Goal: Contribute content: Add original content to the website for others to see

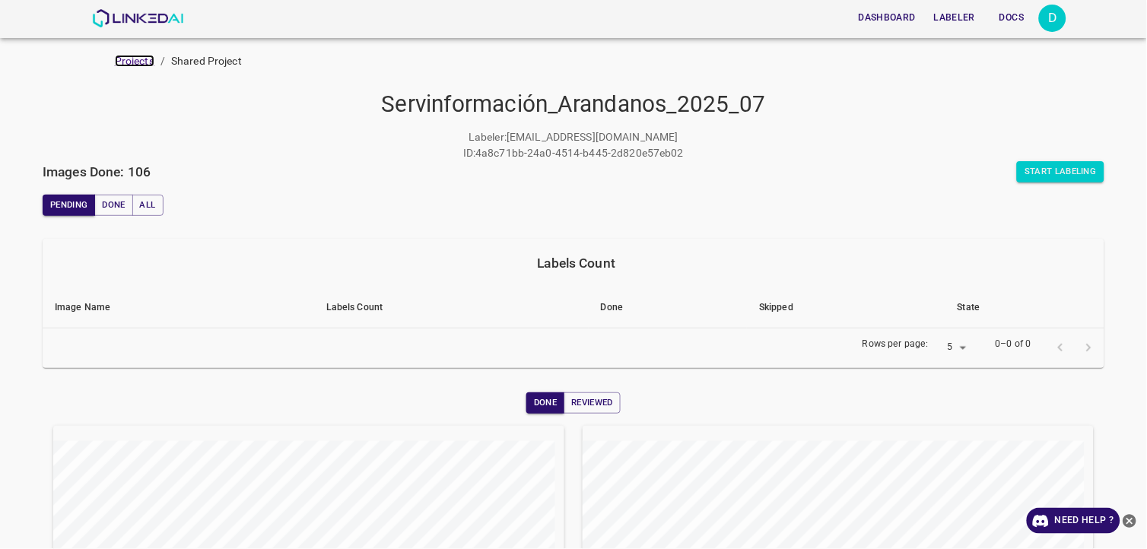
click at [130, 65] on link "Projects" at bounding box center [135, 61] width 40 height 12
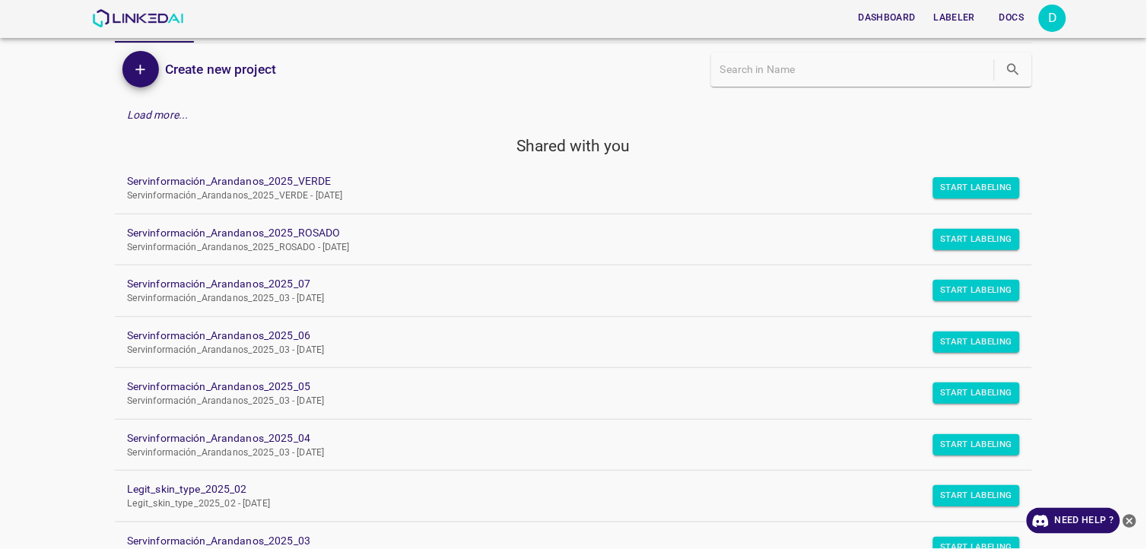
scroll to position [84, 0]
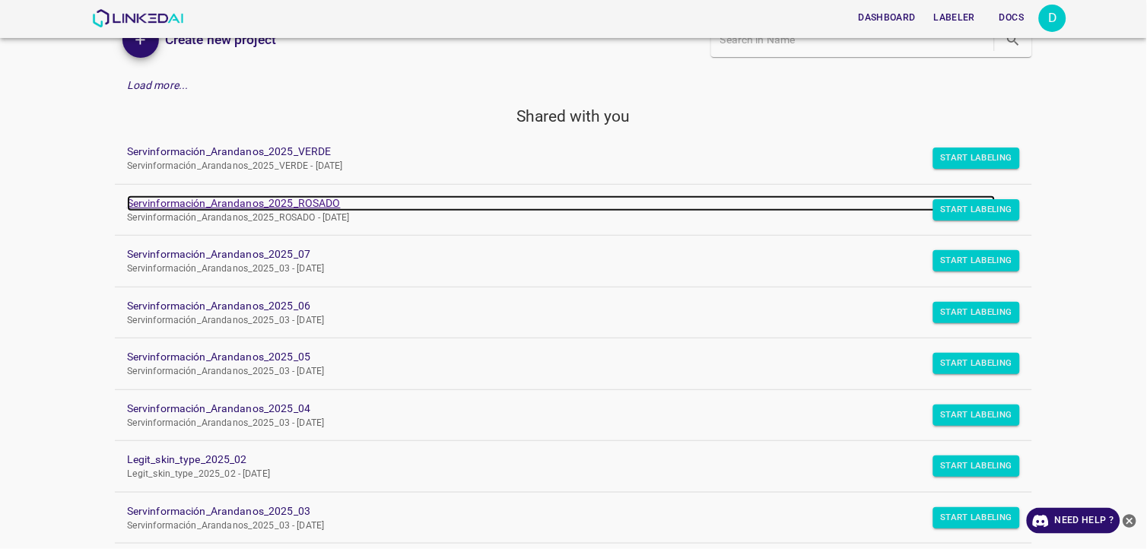
click at [313, 196] on link "Servinformación_Arandanos_2025_ROSADO" at bounding box center [561, 204] width 869 height 16
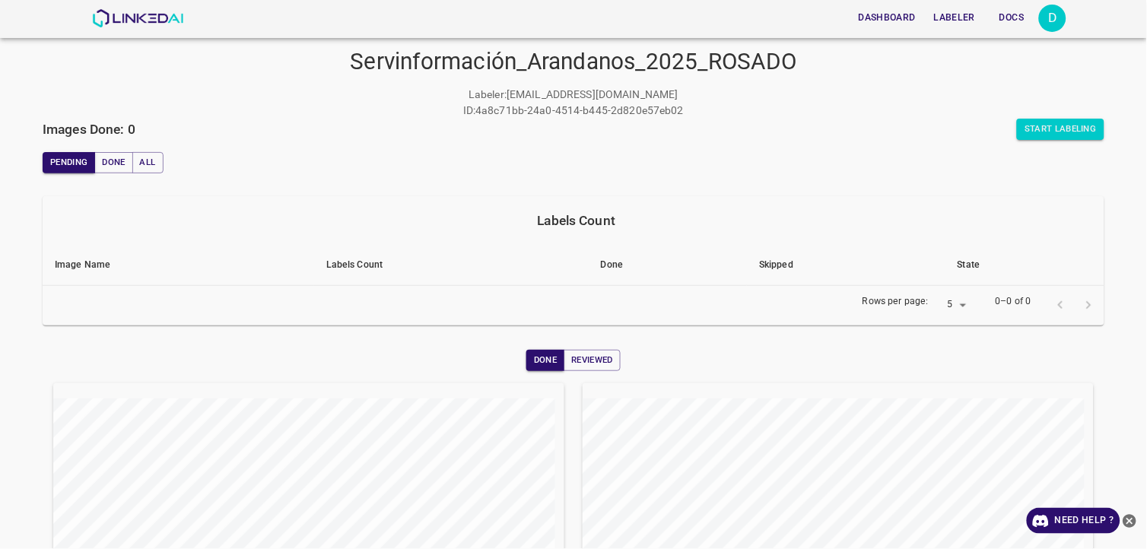
scroll to position [84, 0]
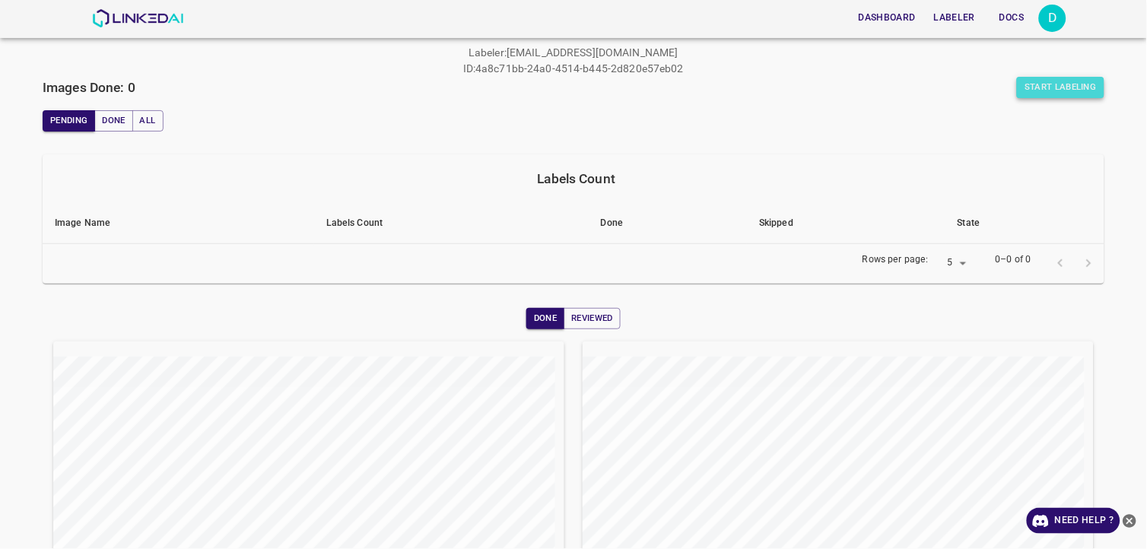
click at [1028, 81] on button "Start Labeling" at bounding box center [1060, 87] width 87 height 21
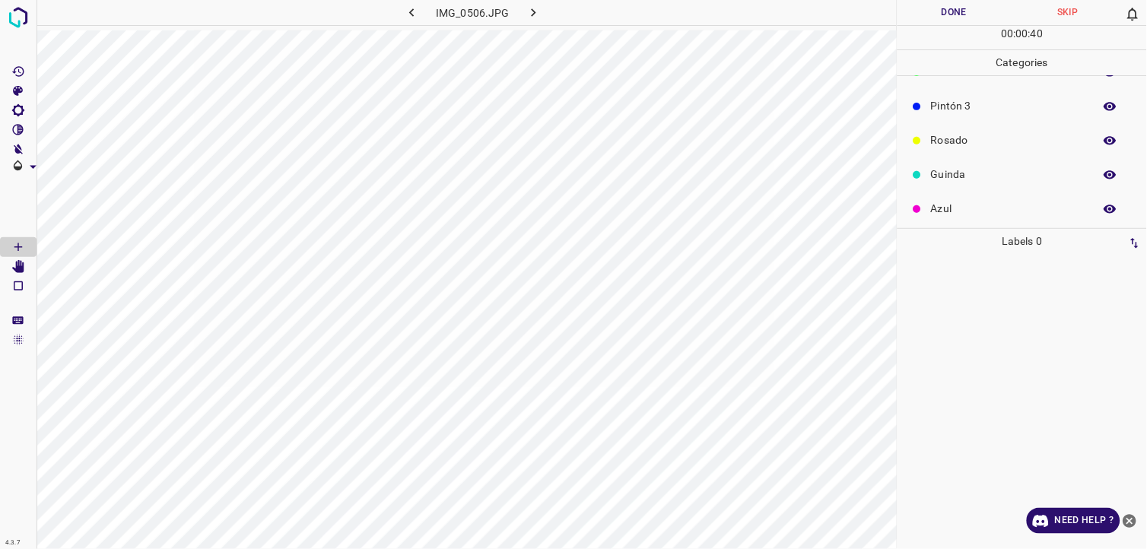
scroll to position [133, 0]
click at [978, 176] on p "Guinda" at bounding box center [1008, 172] width 155 height 16
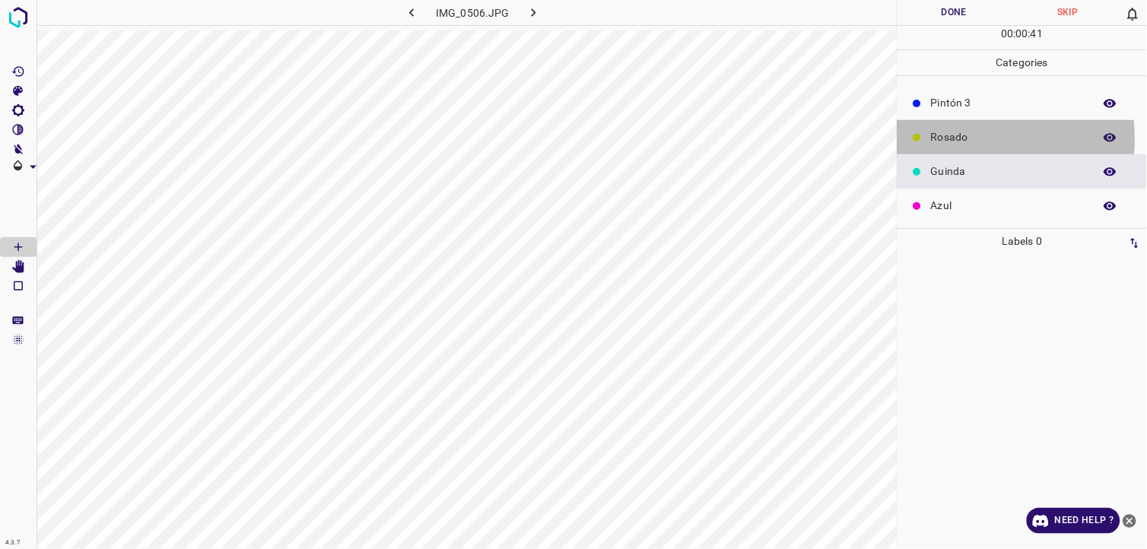
click at [959, 138] on p "Rosado" at bounding box center [1008, 137] width 155 height 16
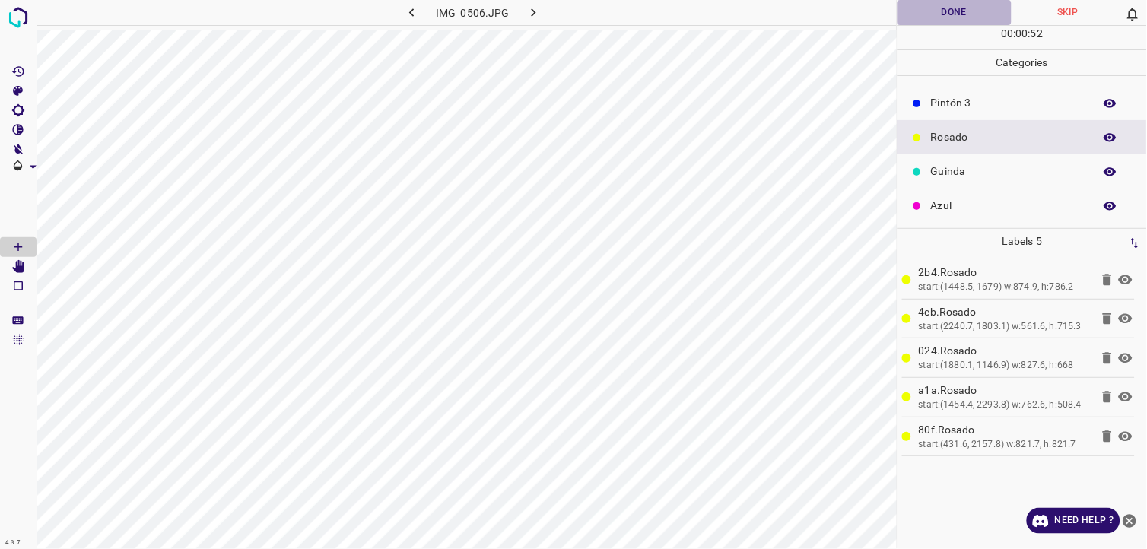
click at [929, 10] on button "Done" at bounding box center [955, 12] width 114 height 25
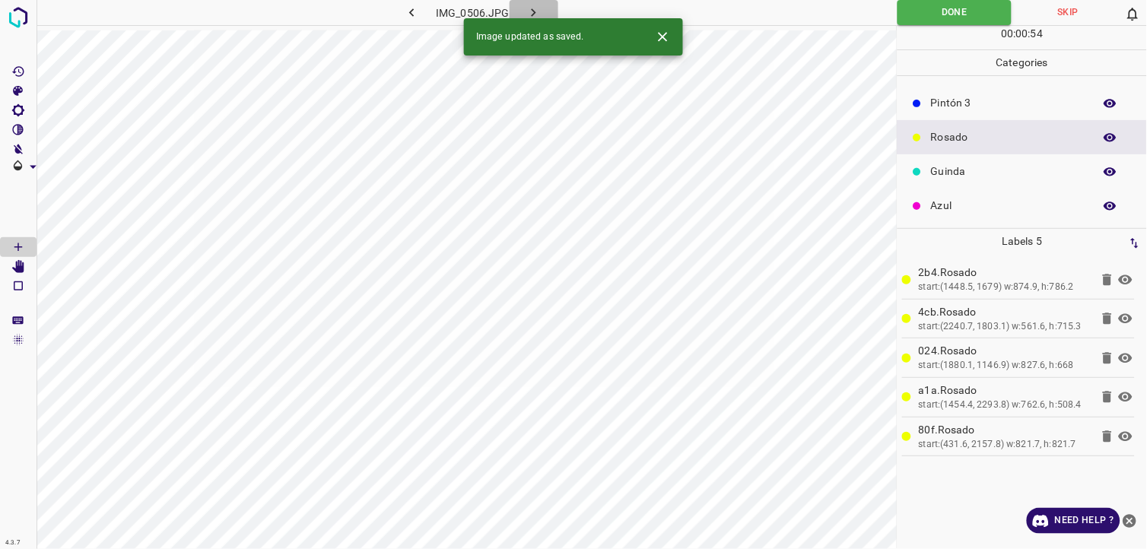
click at [535, 11] on icon "button" at bounding box center [534, 12] width 5 height 8
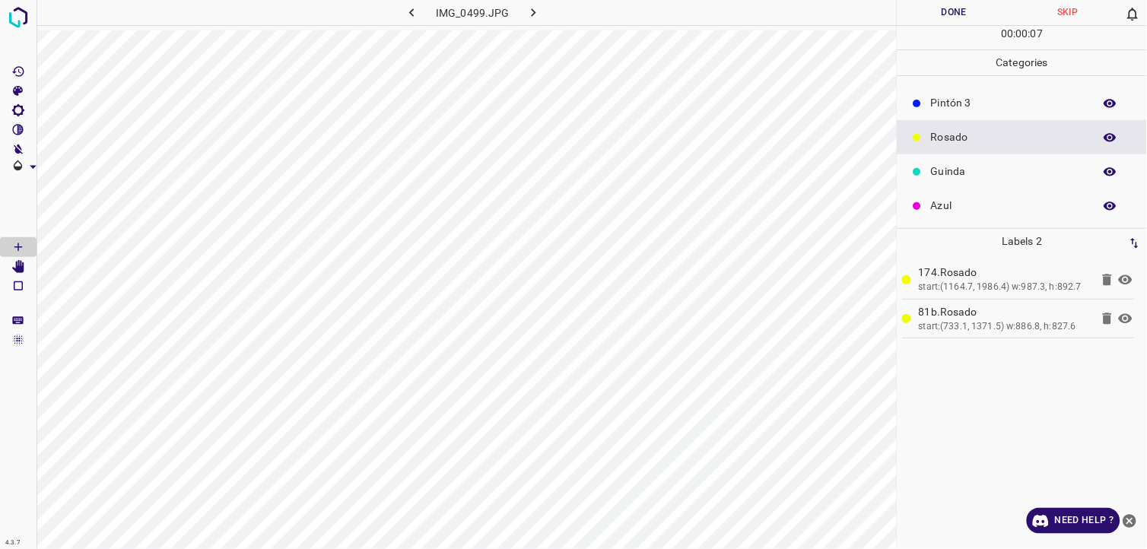
click at [1023, 362] on div "174.Rosado start:(1164.7, 1986.4) w:987.3, h:892.7 81b.Rosado start:(733.1, 137…" at bounding box center [1022, 401] width 240 height 295
click at [947, 24] on button "Done" at bounding box center [955, 12] width 114 height 25
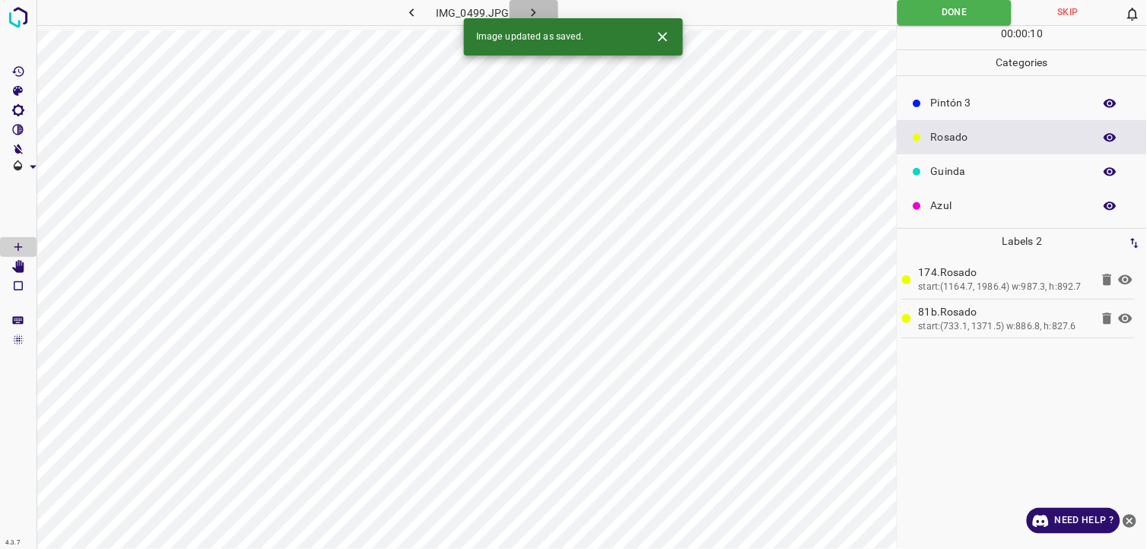
drag, startPoint x: 537, startPoint y: 11, endPoint x: 367, endPoint y: 5, distance: 170.5
click at [536, 11] on icon "button" at bounding box center [534, 13] width 16 height 16
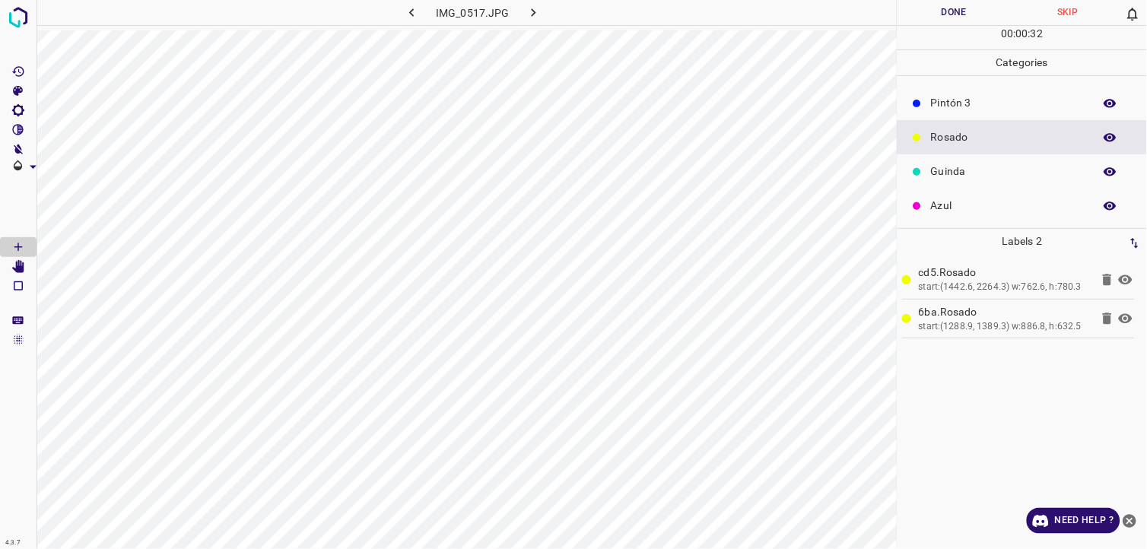
click at [948, 8] on button "Done" at bounding box center [955, 12] width 114 height 25
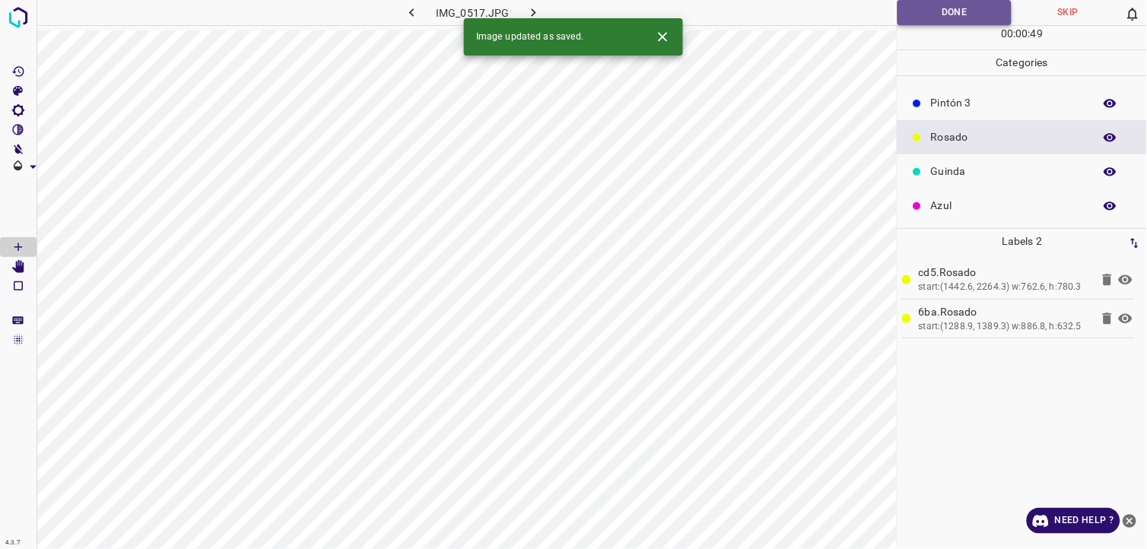
click at [952, 17] on button "Done" at bounding box center [955, 12] width 114 height 25
click at [539, 12] on icon "button" at bounding box center [534, 13] width 16 height 16
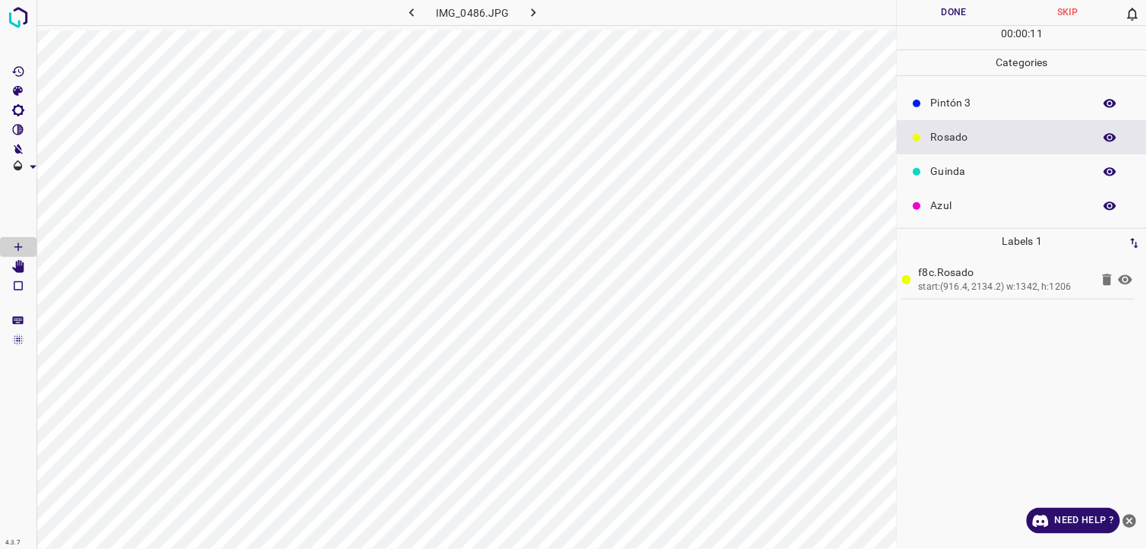
drag, startPoint x: 944, startPoint y: 168, endPoint x: 933, endPoint y: 170, distance: 11.6
click at [933, 170] on p "Guinda" at bounding box center [1008, 172] width 155 height 16
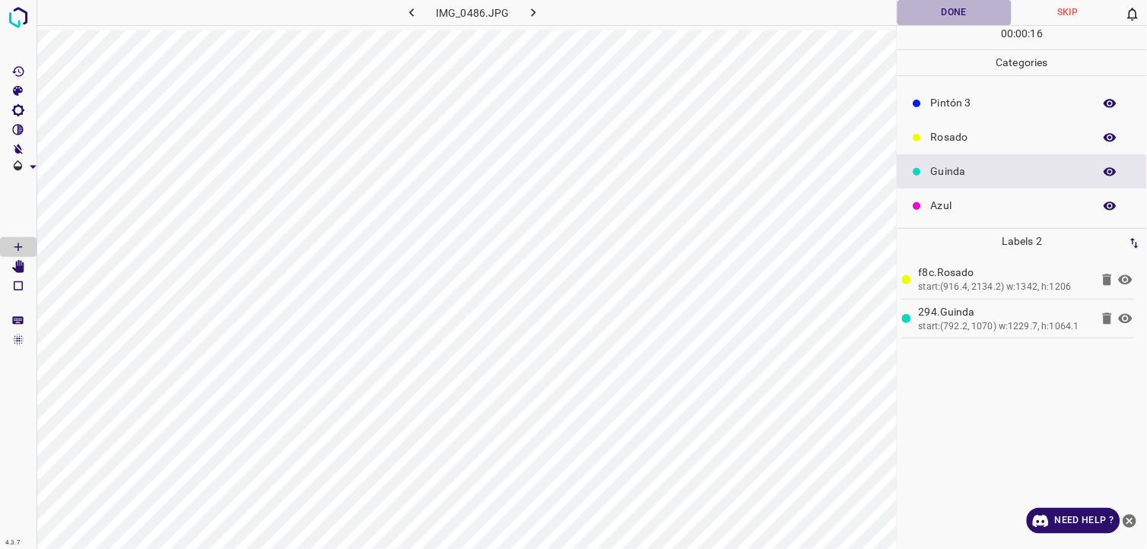
click at [926, 9] on button "Done" at bounding box center [955, 12] width 114 height 25
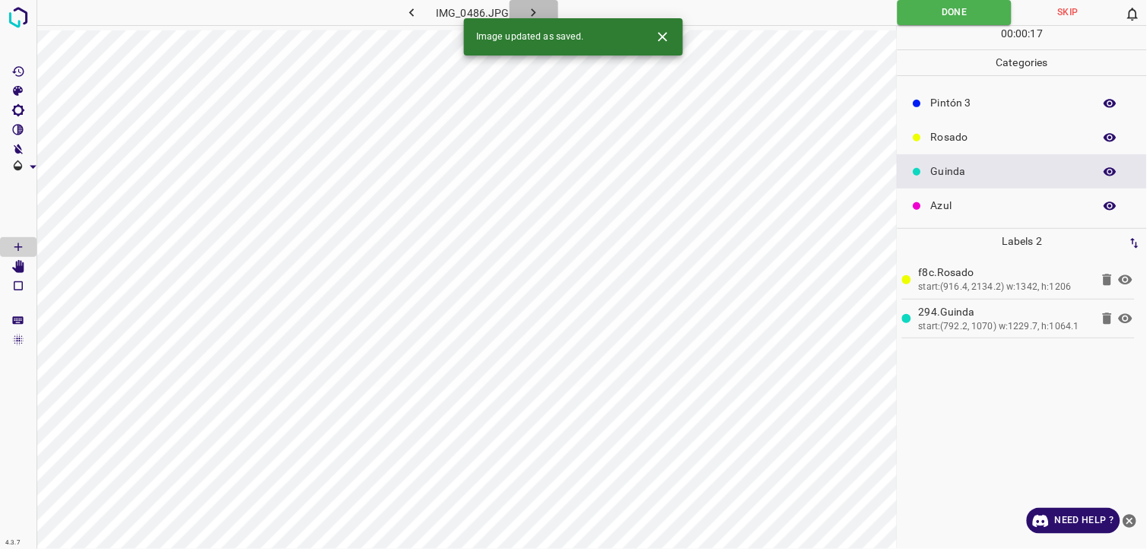
click at [541, 13] on icon "button" at bounding box center [534, 13] width 16 height 16
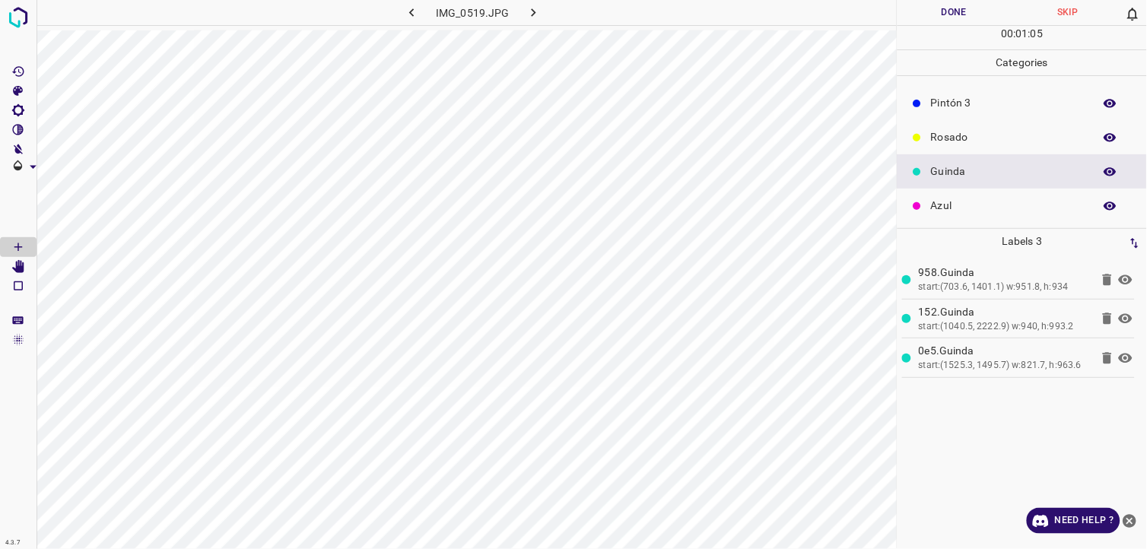
click at [972, 6] on button "Done" at bounding box center [955, 12] width 114 height 25
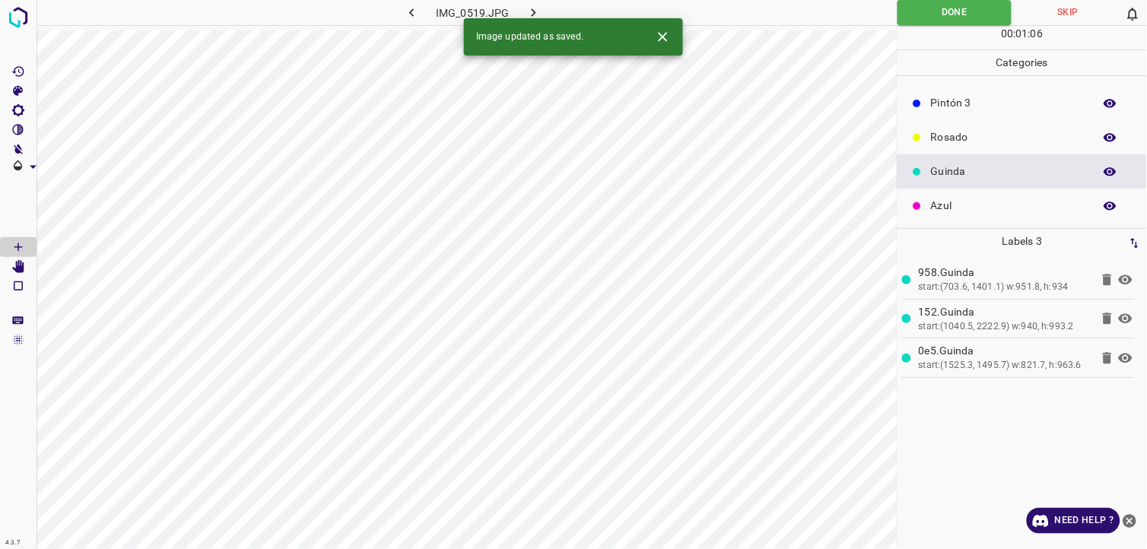
click at [530, 14] on icon "button" at bounding box center [534, 13] width 16 height 16
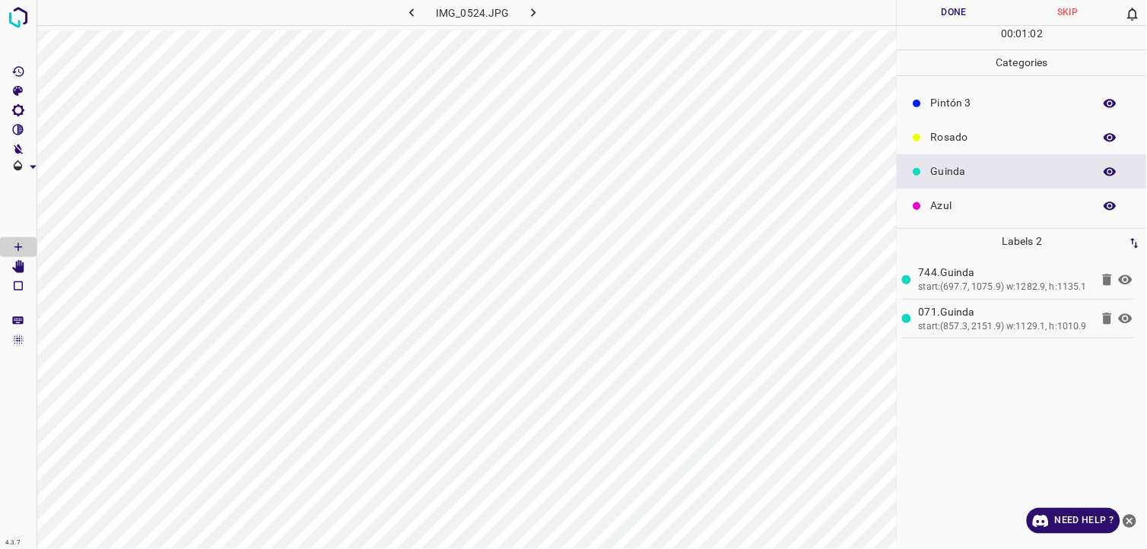
click at [956, 19] on button "Done" at bounding box center [955, 12] width 114 height 25
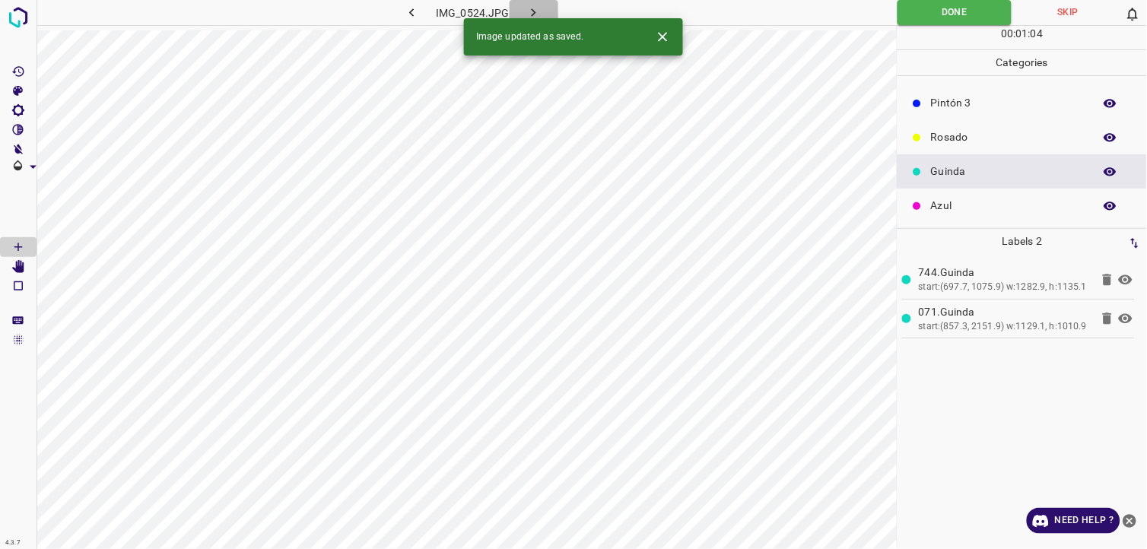
click at [526, 9] on icon "button" at bounding box center [534, 13] width 16 height 16
